Goal: Transaction & Acquisition: Purchase product/service

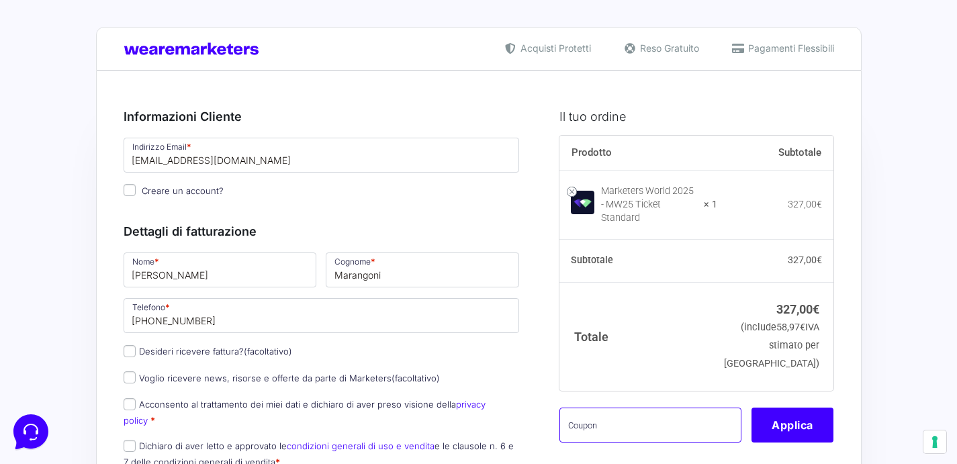
click at [609, 414] on input "text" at bounding box center [651, 425] width 182 height 35
paste input "MW25VALENTINABATT"
type input "MW25VALENTINABATT"
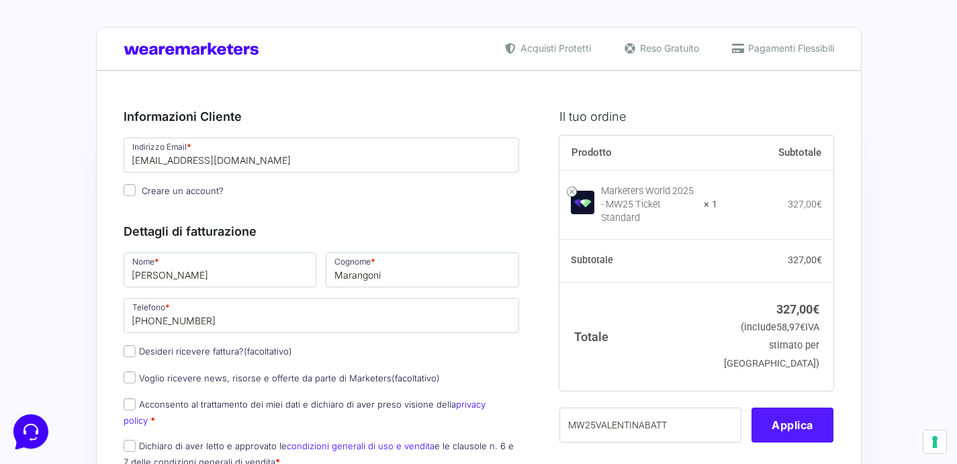
click at [782, 417] on button "Applica" at bounding box center [793, 425] width 82 height 35
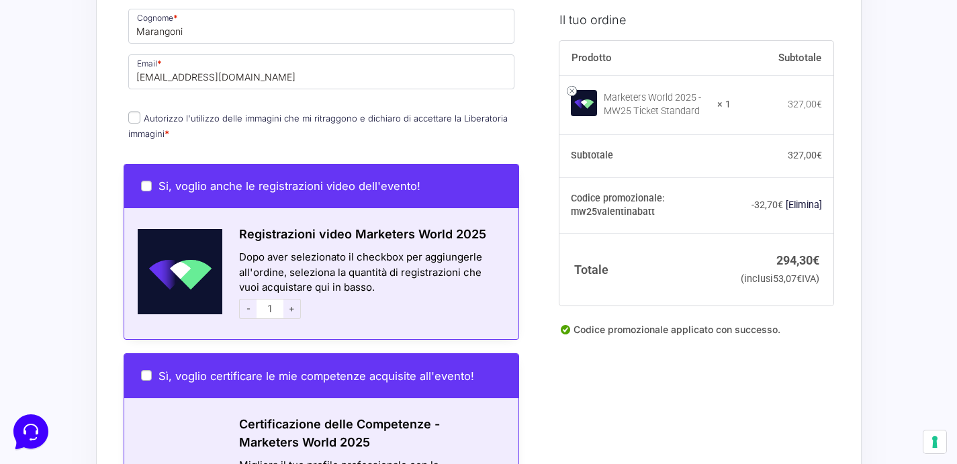
scroll to position [659, 0]
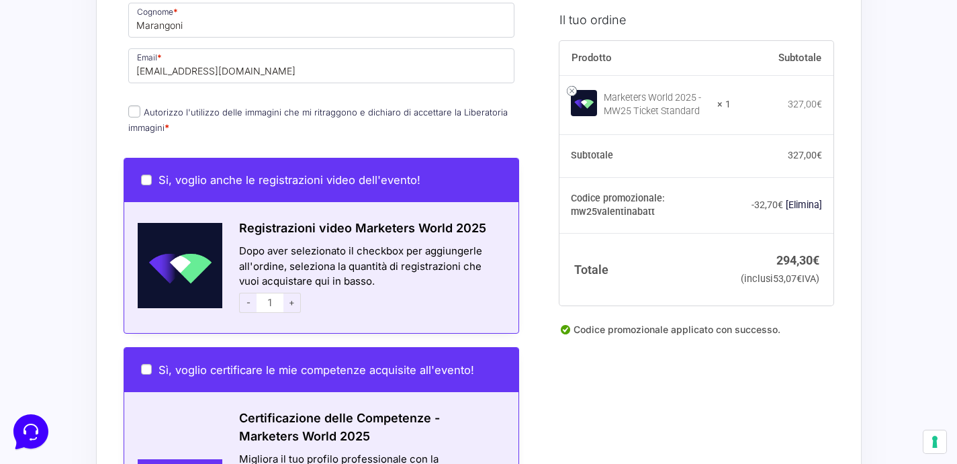
click at [138, 105] on input "Autorizzo l'utilizzo delle immagini che mi ritraggono e dichiaro di accettare l…" at bounding box center [134, 111] width 12 height 12
checkbox input "true"
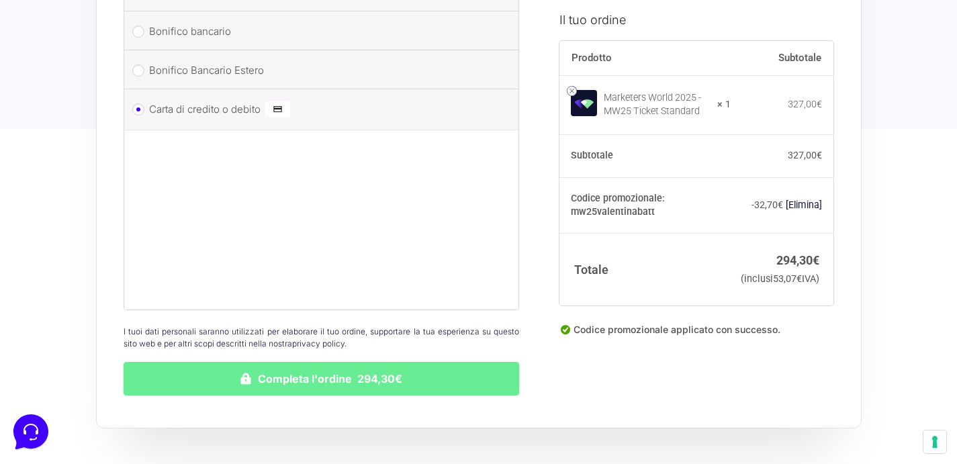
scroll to position [1356, 0]
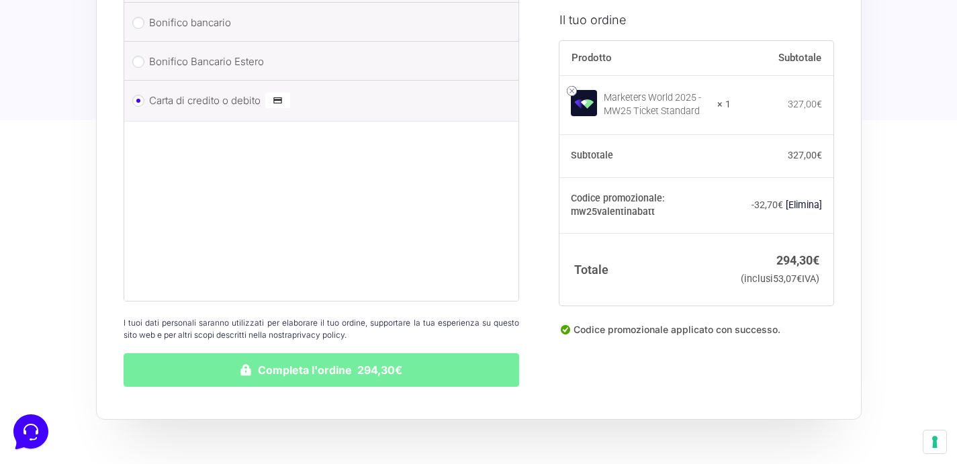
click at [299, 361] on button "Completa l'ordine 294,30€" at bounding box center [322, 370] width 396 height 34
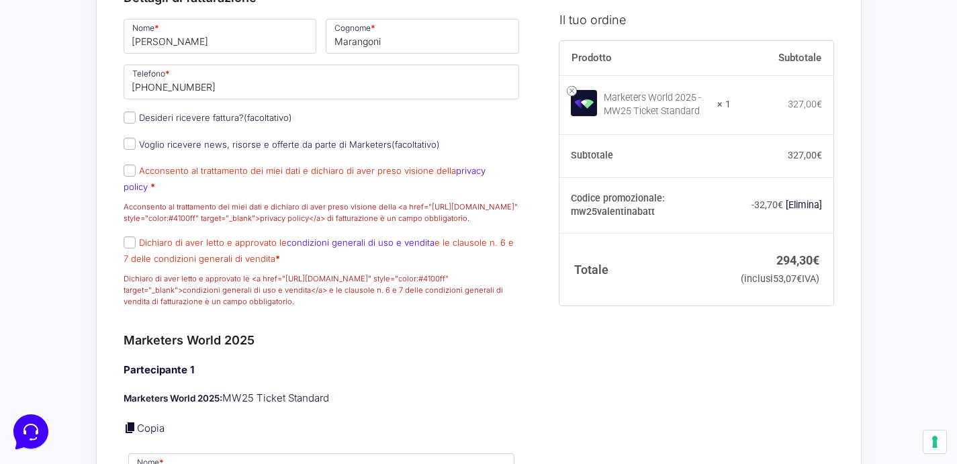
scroll to position [347, 0]
click at [130, 176] on input "Acconsento al trattamento dei miei dati e dichiaro di aver preso visione della …" at bounding box center [130, 170] width 12 height 12
checkbox input "true"
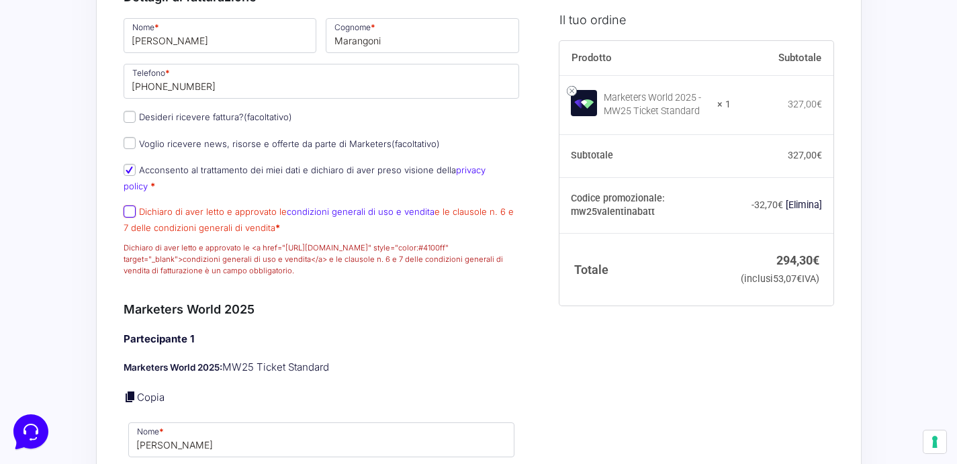
click at [130, 212] on input "Dichiaro di aver letto e approvato le condizioni generali di uso e vendita e le…" at bounding box center [130, 212] width 12 height 12
checkbox input "true"
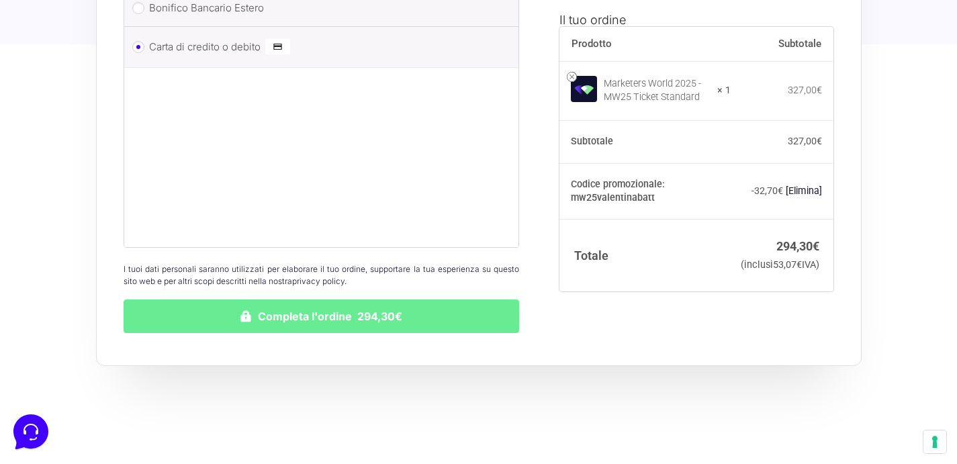
scroll to position [1581, 0]
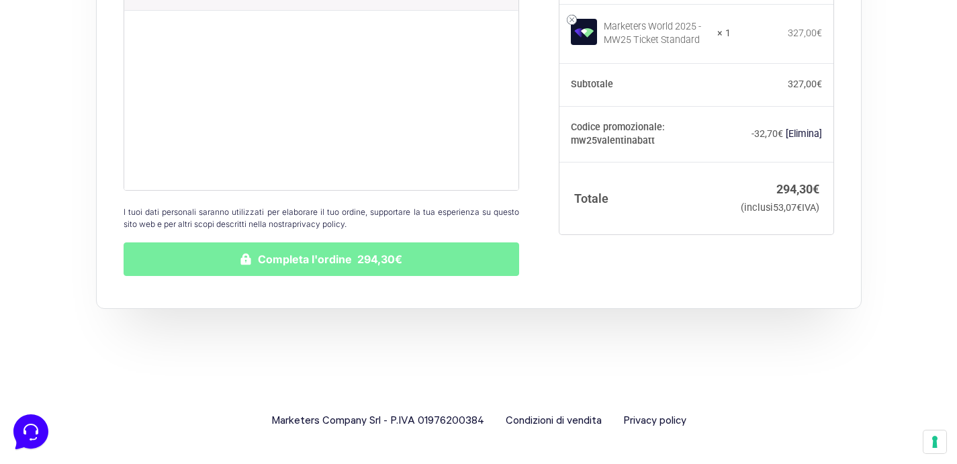
click at [345, 261] on button "Completa l'ordine 294,30€" at bounding box center [322, 259] width 396 height 34
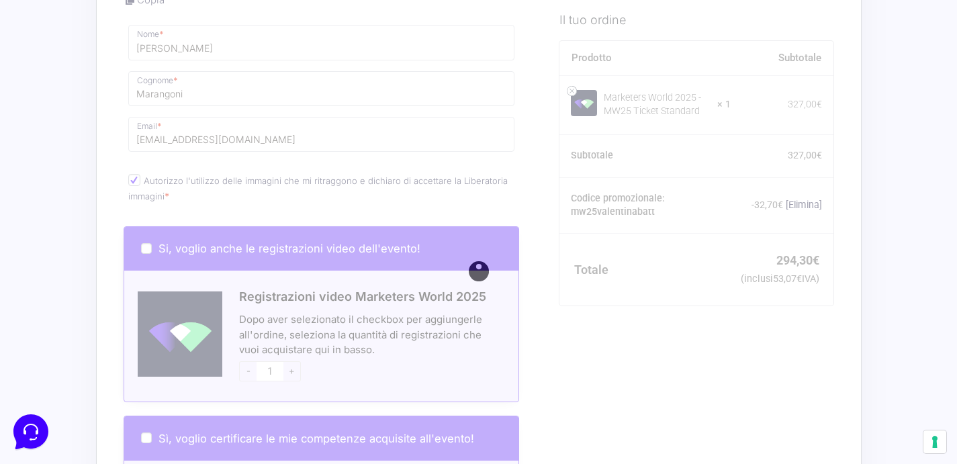
scroll to position [706, 0]
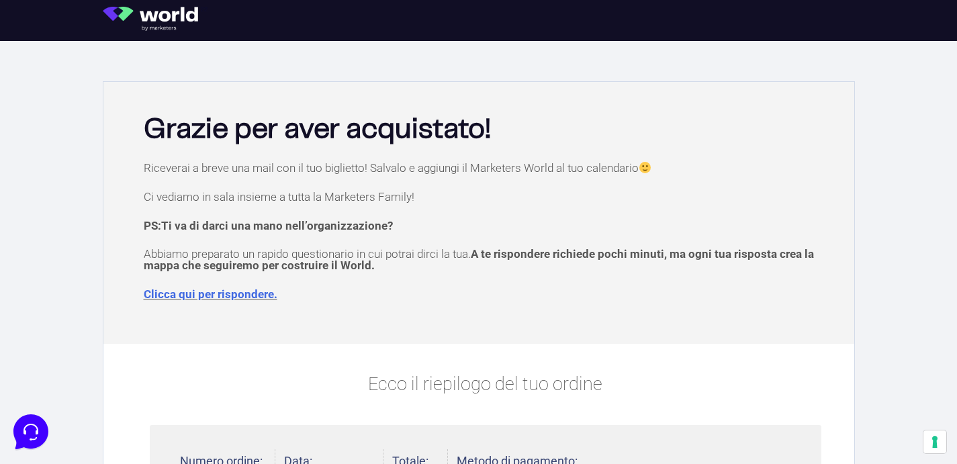
click at [253, 294] on link "Clicca qui per rispondere." at bounding box center [211, 293] width 134 height 13
